Goal: Task Accomplishment & Management: Manage account settings

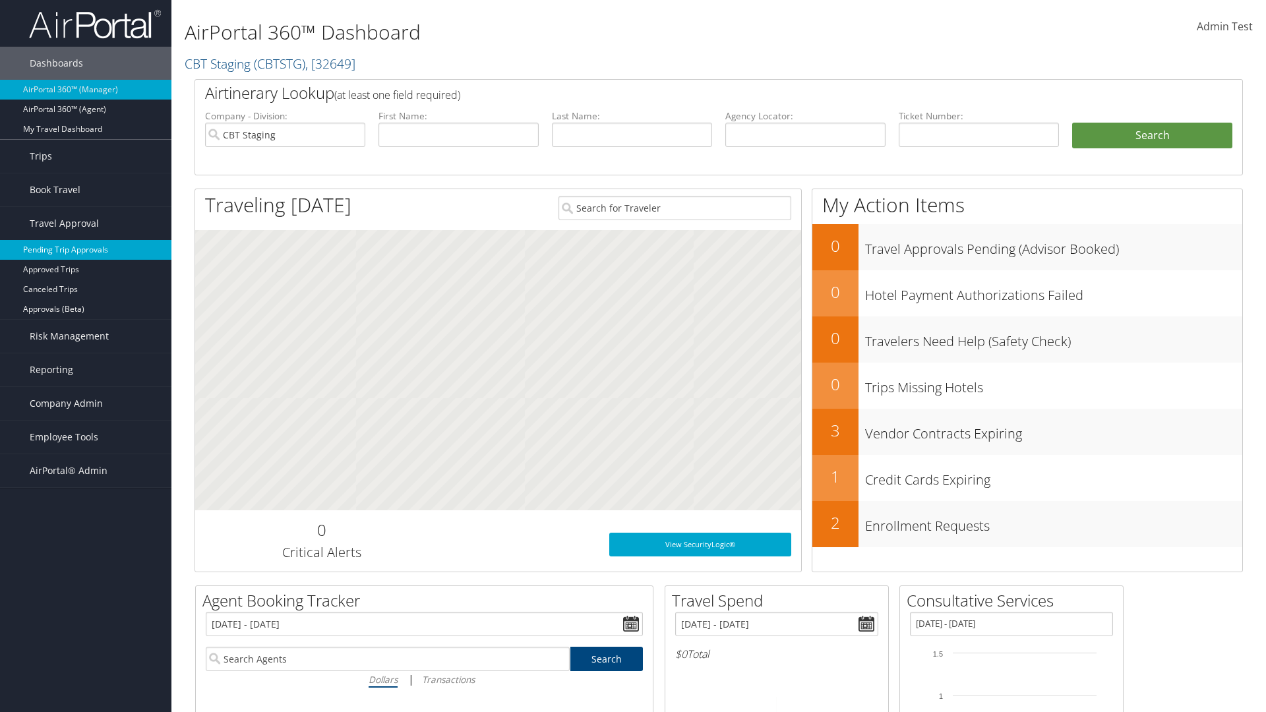
click at [86, 250] on link "Pending Trip Approvals" at bounding box center [85, 250] width 171 height 20
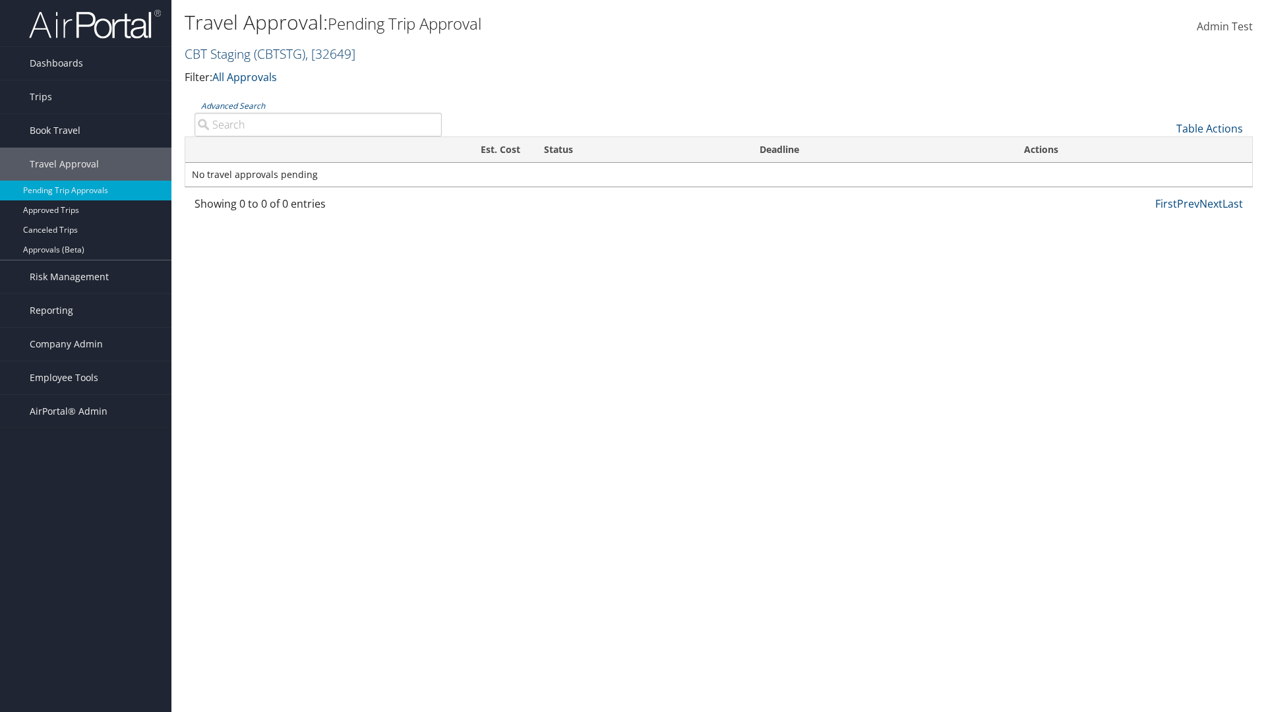
click at [218, 53] on link "CBT Staging ( CBTSTG ) , [ 32649 ]" at bounding box center [270, 54] width 171 height 18
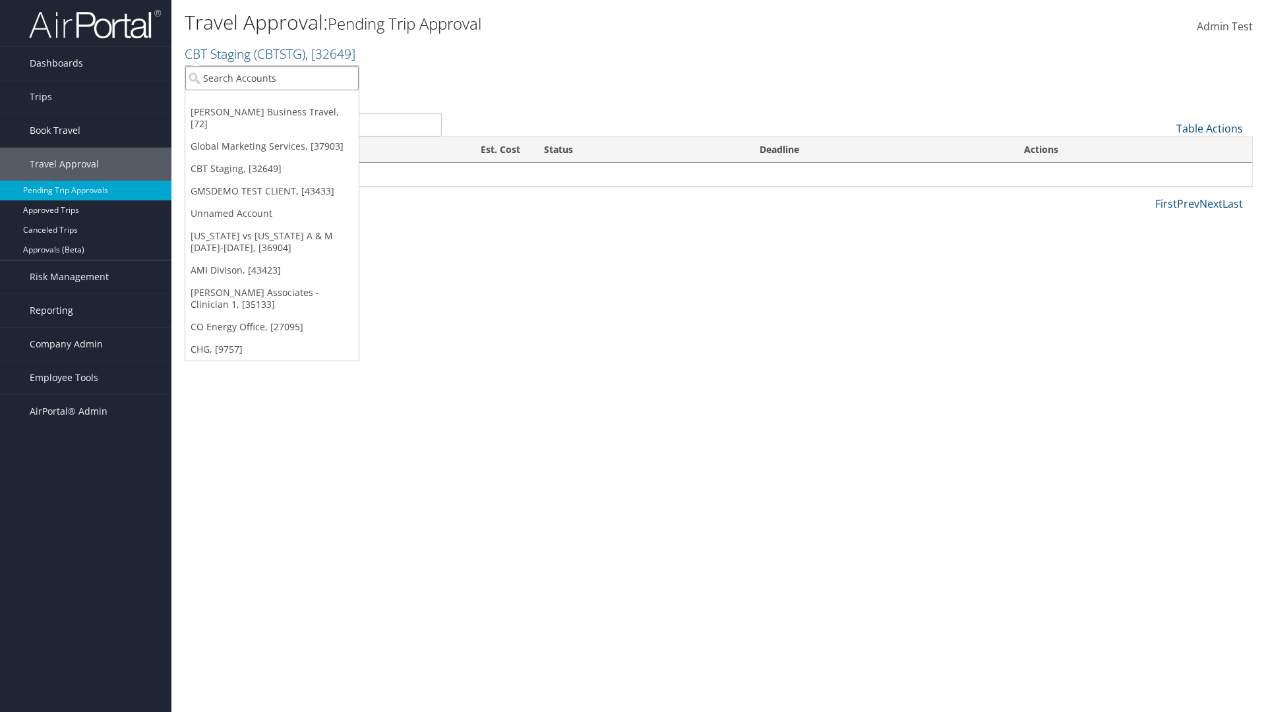
click at [272, 78] on input "search" at bounding box center [271, 78] width 173 height 24
type input "Global Marketing Services"
click at [284, 114] on div "Account" at bounding box center [284, 114] width 212 height 12
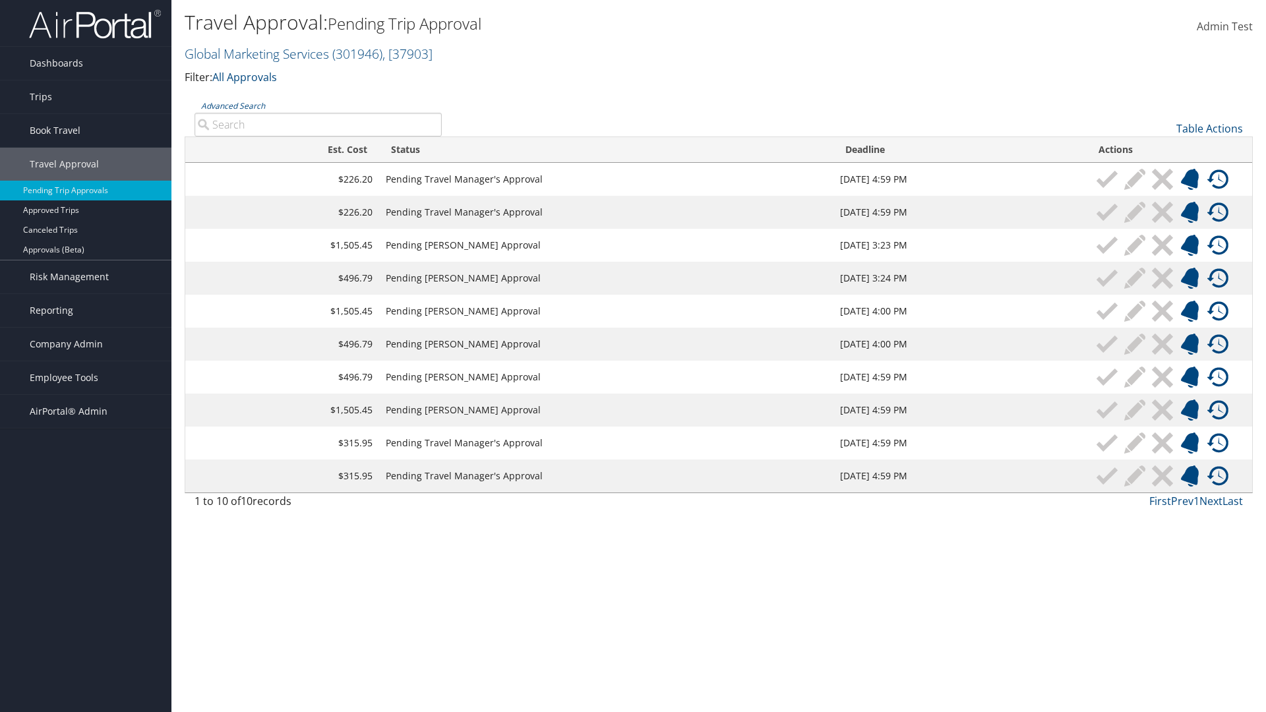
type input "Denver"
